Goal: Navigation & Orientation: Find specific page/section

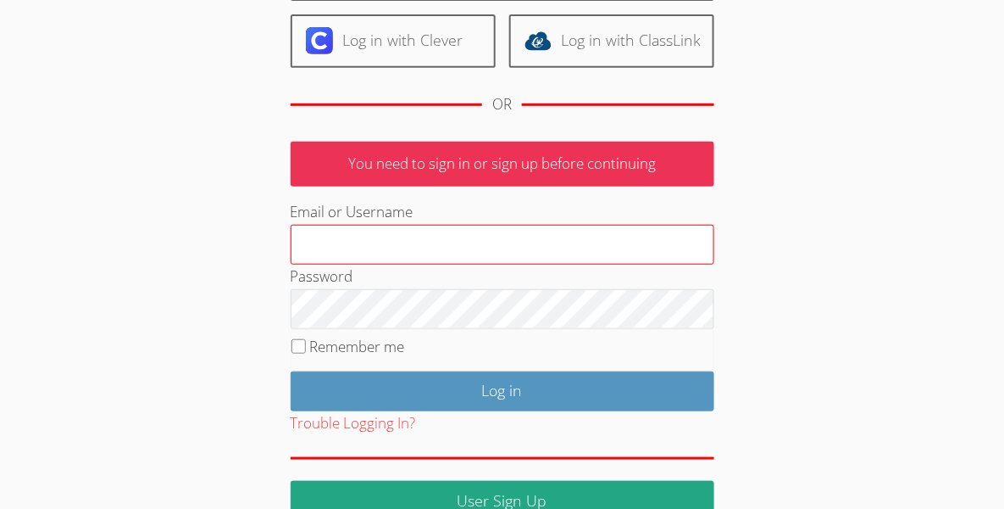
scroll to position [220, 0]
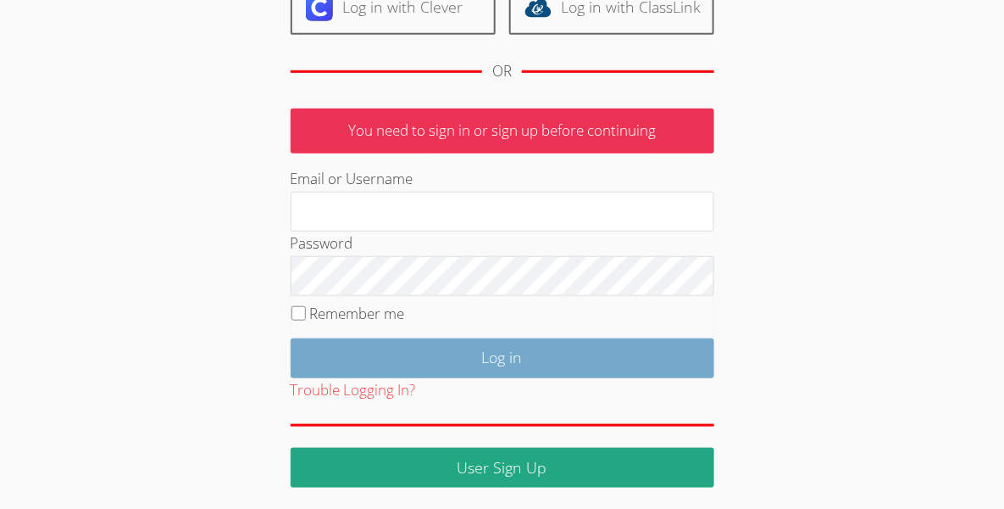
type input "[EMAIL_ADDRESS][DOMAIN_NAME]"
click at [523, 364] on input "Log in" at bounding box center [503, 358] width 424 height 40
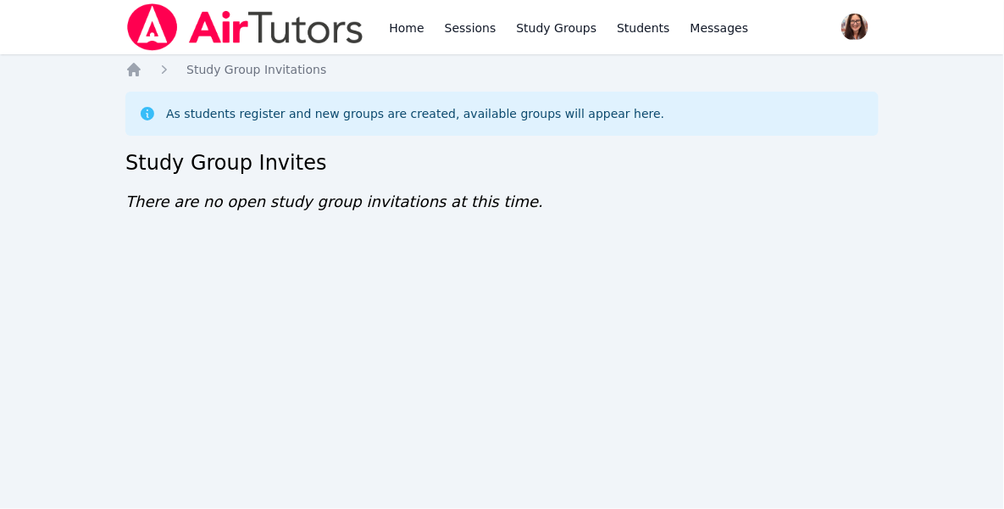
click at [302, 112] on div "As students register and new groups are created, available groups will appear h…" at bounding box center [415, 113] width 498 height 17
click at [155, 112] on icon at bounding box center [147, 113] width 17 height 17
click at [149, 114] on icon at bounding box center [148, 114] width 14 height 14
click at [218, 114] on div "As students register and new groups are created, available groups will appear h…" at bounding box center [415, 113] width 498 height 17
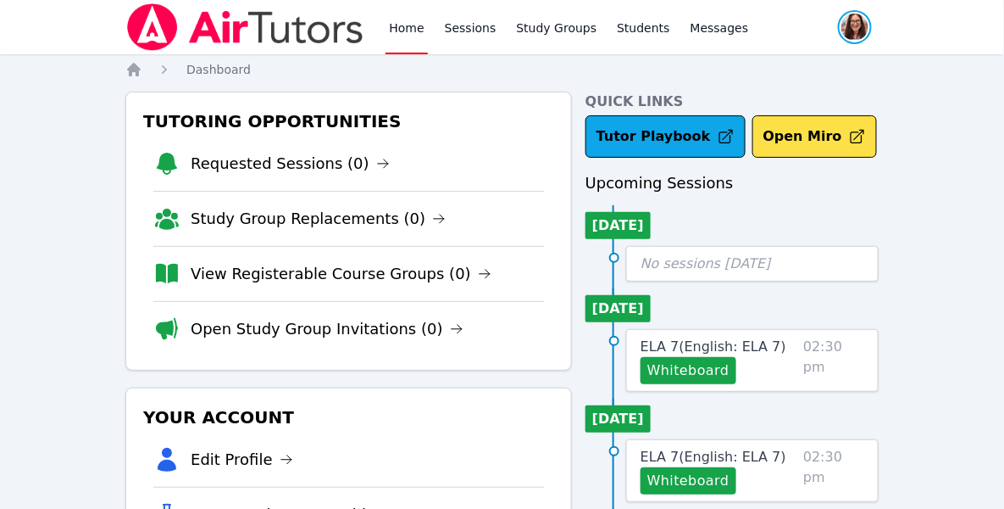
click at [861, 28] on span "button" at bounding box center [855, 26] width 37 height 37
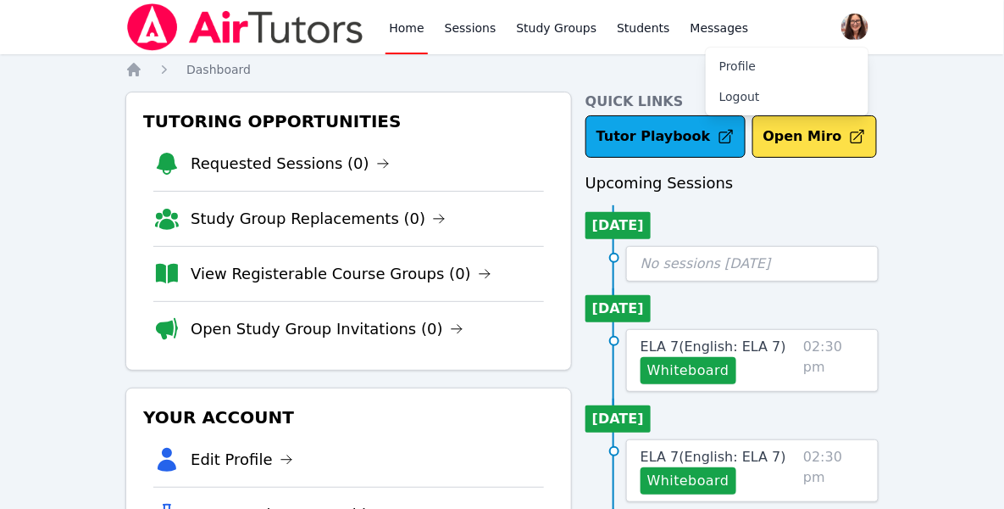
click at [406, 29] on link "Home" at bounding box center [407, 27] width 42 height 54
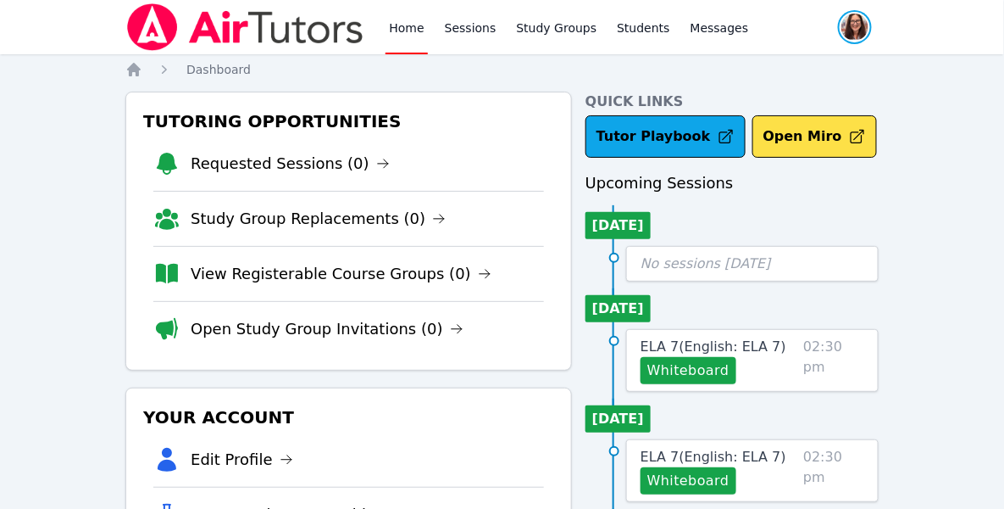
click at [866, 21] on span "button" at bounding box center [855, 26] width 37 height 37
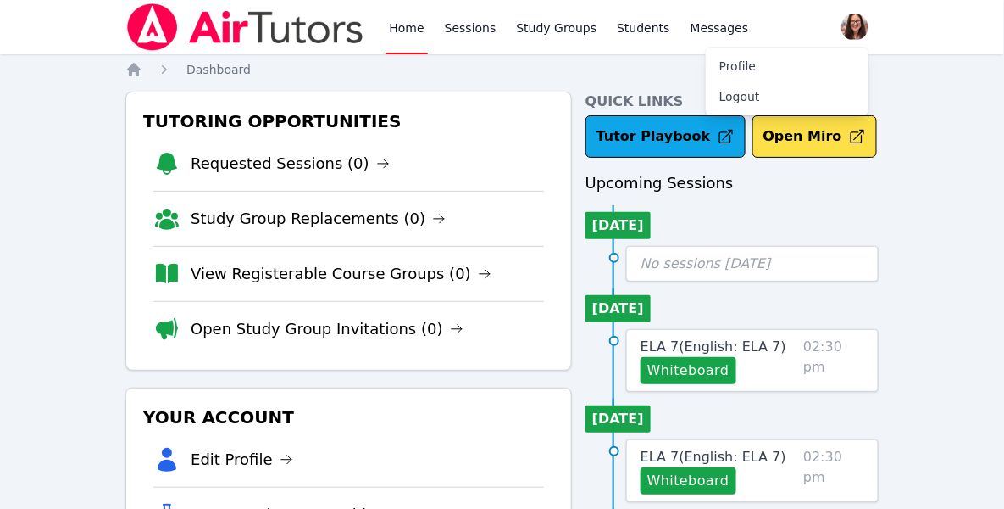
click at [402, 30] on link "Home" at bounding box center [407, 27] width 42 height 54
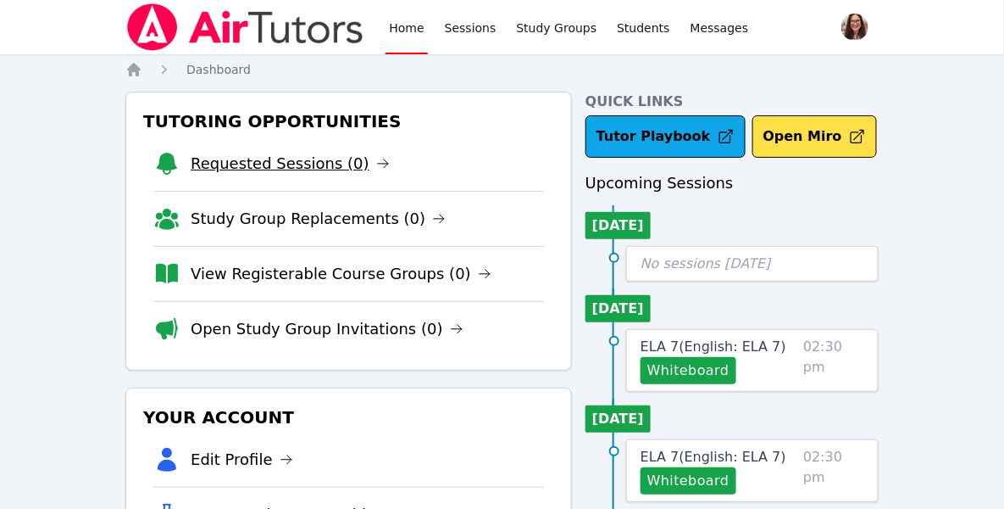
click at [325, 157] on link "Requested Sessions (0)" at bounding box center [290, 164] width 199 height 24
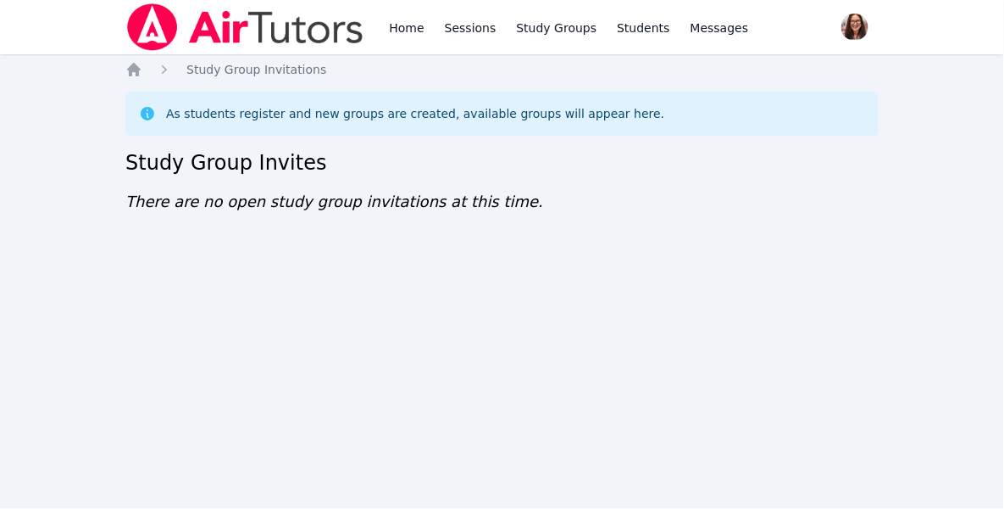
click at [370, 135] on div "As students register and new groups are created, available groups will appear h…" at bounding box center [502, 114] width 754 height 44
click at [371, 118] on div "As students register and new groups are created, available groups will appear h…" at bounding box center [415, 113] width 498 height 17
click at [156, 114] on div "As students register and new groups are created, available groups will appear h…" at bounding box center [502, 113] width 726 height 17
click at [147, 113] on icon at bounding box center [147, 113] width 17 height 17
click at [125, 69] on icon "Breadcrumb" at bounding box center [133, 69] width 17 height 17
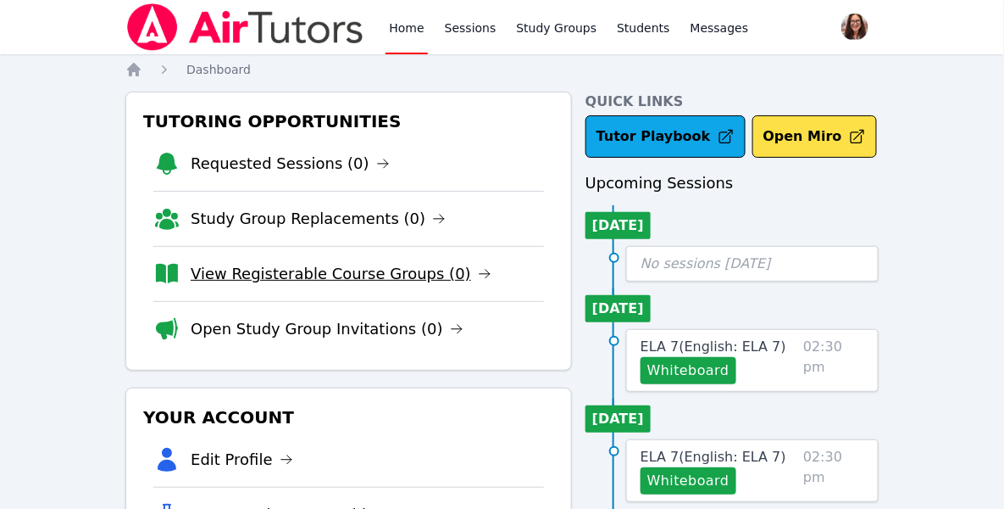
click at [344, 275] on link "View Registerable Course Groups (0)" at bounding box center [341, 274] width 301 height 24
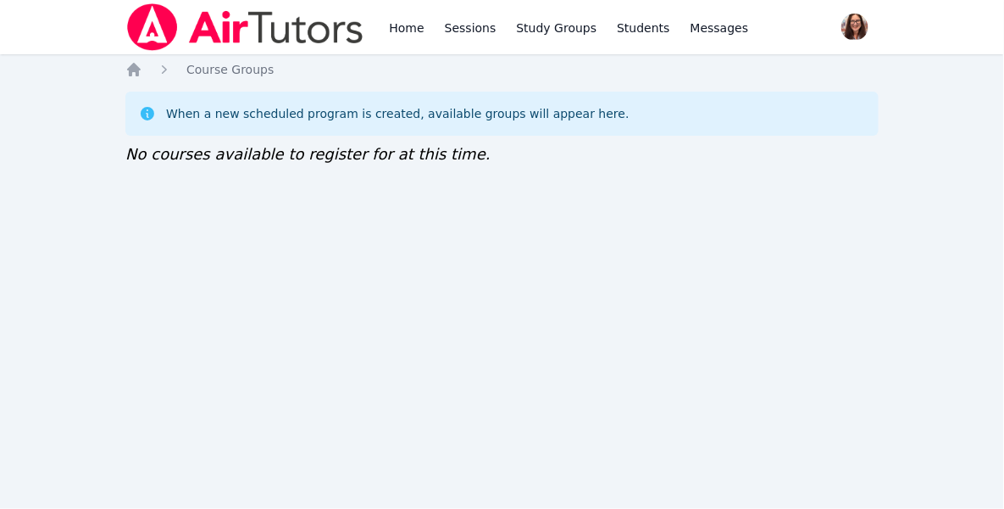
click at [158, 119] on div "When a new scheduled program is created, available groups will appear here." at bounding box center [502, 113] width 726 height 17
click at [186, 120] on div "When a new scheduled program is created, available groups will appear here." at bounding box center [398, 113] width 464 height 17
click at [167, 68] on icon "Breadcrumb" at bounding box center [164, 69] width 17 height 17
click at [215, 70] on span "Course Groups" at bounding box center [229, 70] width 87 height 14
click at [131, 70] on icon "Breadcrumb" at bounding box center [134, 70] width 14 height 14
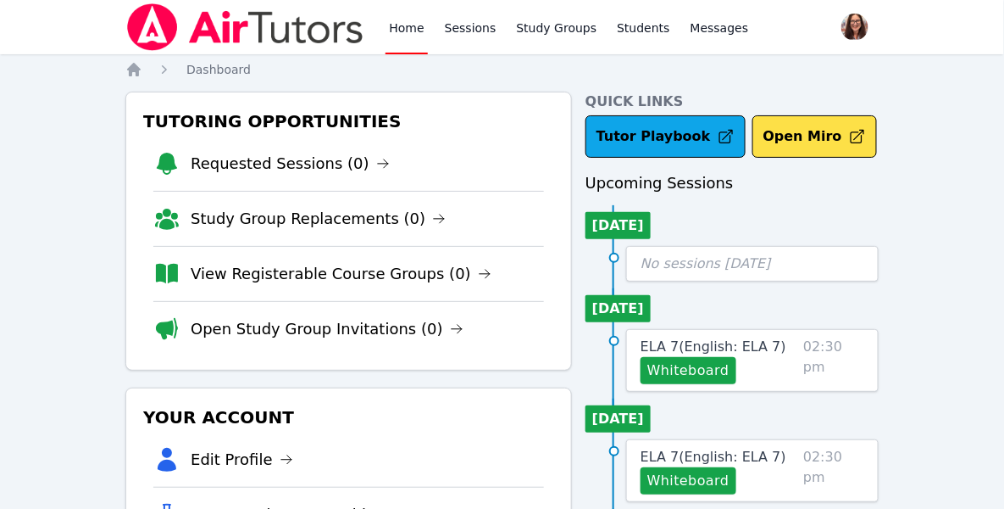
click at [414, 31] on link "Home" at bounding box center [407, 27] width 42 height 54
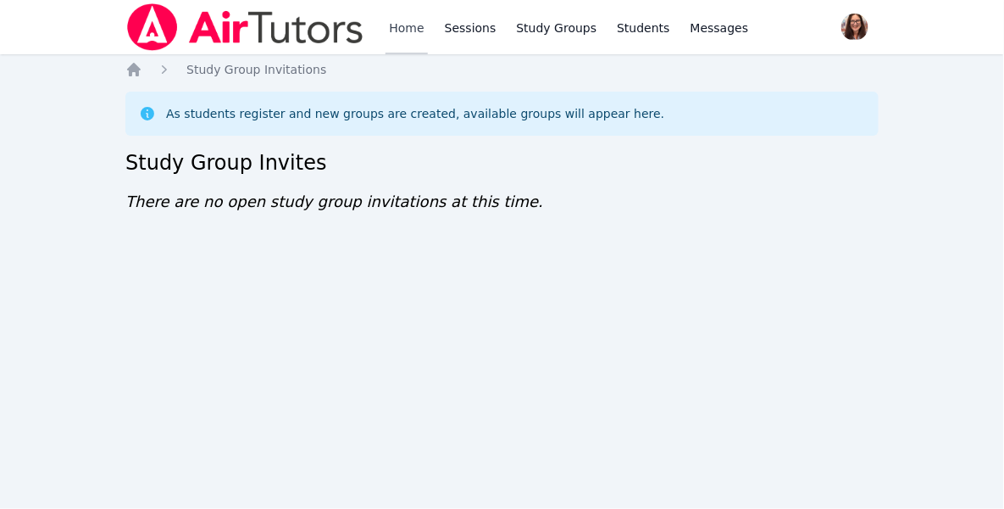
click at [414, 29] on link "Home" at bounding box center [407, 27] width 42 height 54
